Goal: Communication & Community: Answer question/provide support

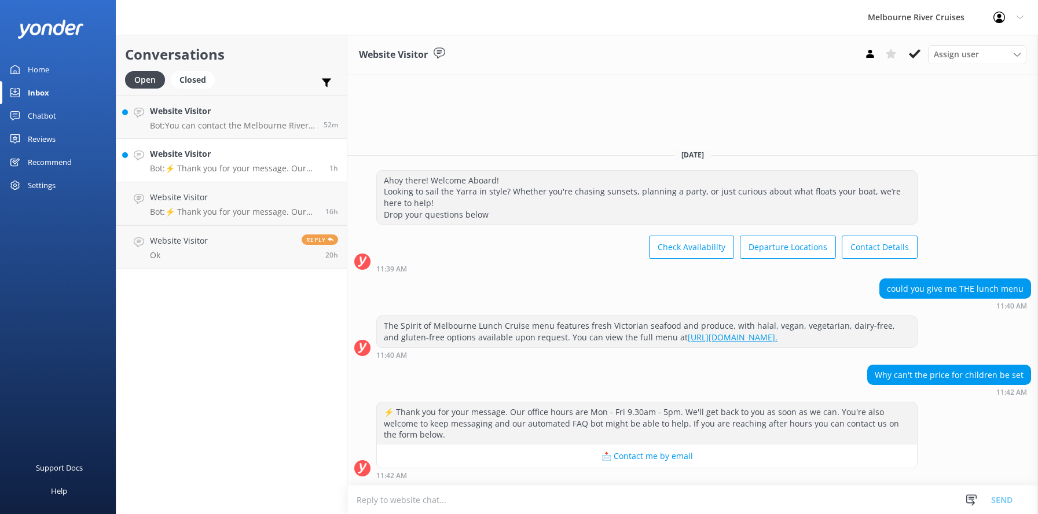
click at [192, 163] on div "Website Visitor Bot: ⚡ Thank you for your message. Our office hours are Mon - F…" at bounding box center [235, 160] width 171 height 25
click at [193, 156] on h4 "Website Visitor" at bounding box center [235, 154] width 171 height 13
click at [194, 111] on h4 "Website Visitor" at bounding box center [232, 111] width 165 height 13
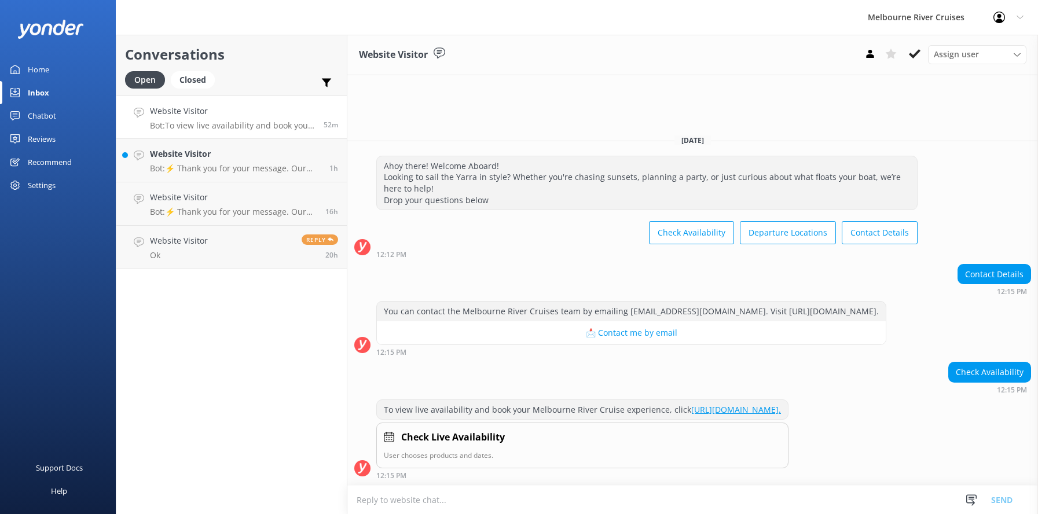
click at [912, 56] on use at bounding box center [915, 53] width 12 height 9
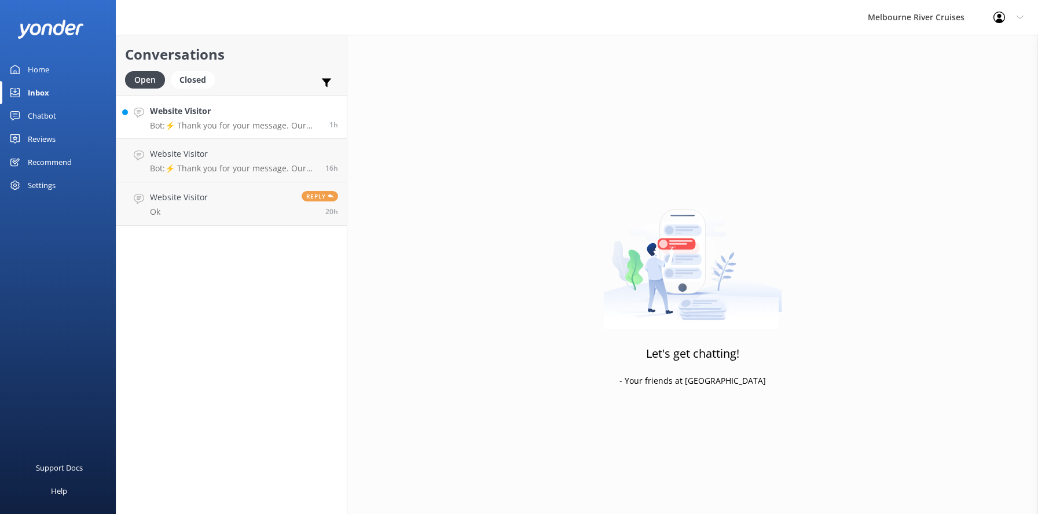
click at [192, 123] on p "Bot: ⚡ Thank you for your message. Our office hours are Mon - Fri 9.30am - 5pm.…" at bounding box center [235, 125] width 171 height 10
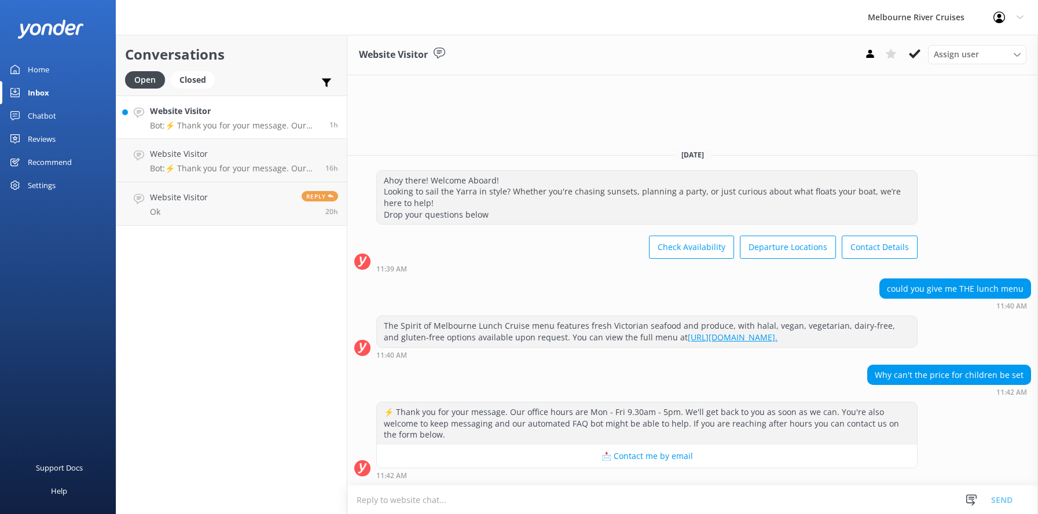
drag, startPoint x: 202, startPoint y: 160, endPoint x: 198, endPoint y: 134, distance: 26.4
click at [202, 159] on h4 "Website Visitor" at bounding box center [233, 154] width 167 height 13
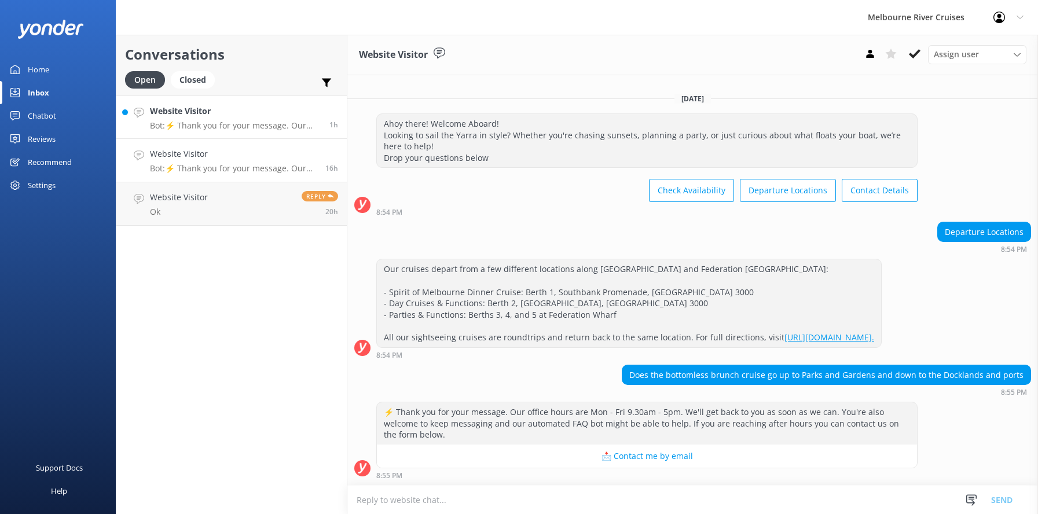
click at [196, 120] on p "Bot: ⚡ Thank you for your message. Our office hours are Mon - Fri 9.30am - 5pm.…" at bounding box center [235, 125] width 171 height 10
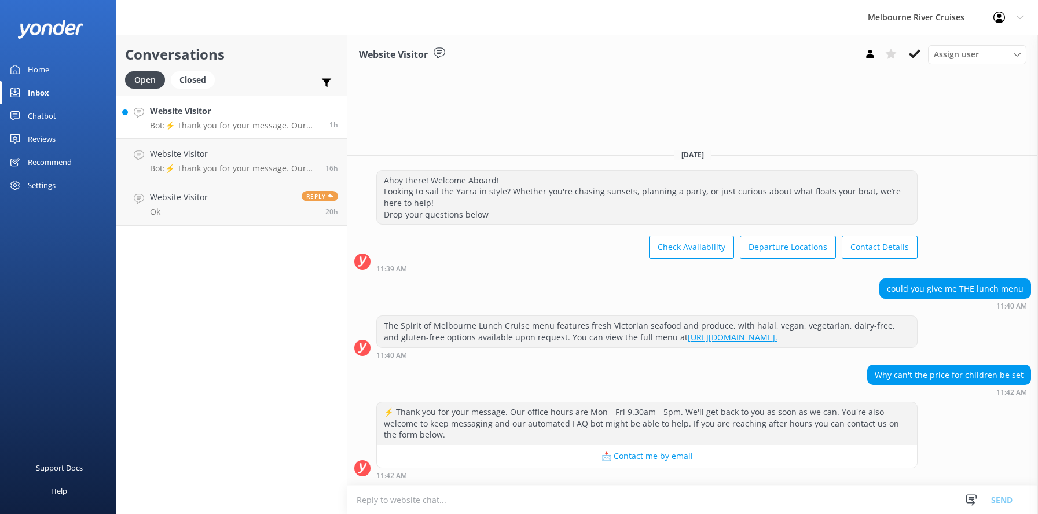
click at [196, 120] on p "Bot: ⚡ Thank you for your message. Our office hours are Mon - Fri 9.30am - 5pm.…" at bounding box center [235, 125] width 171 height 10
